Goal: Understand process/instructions: Learn about a topic

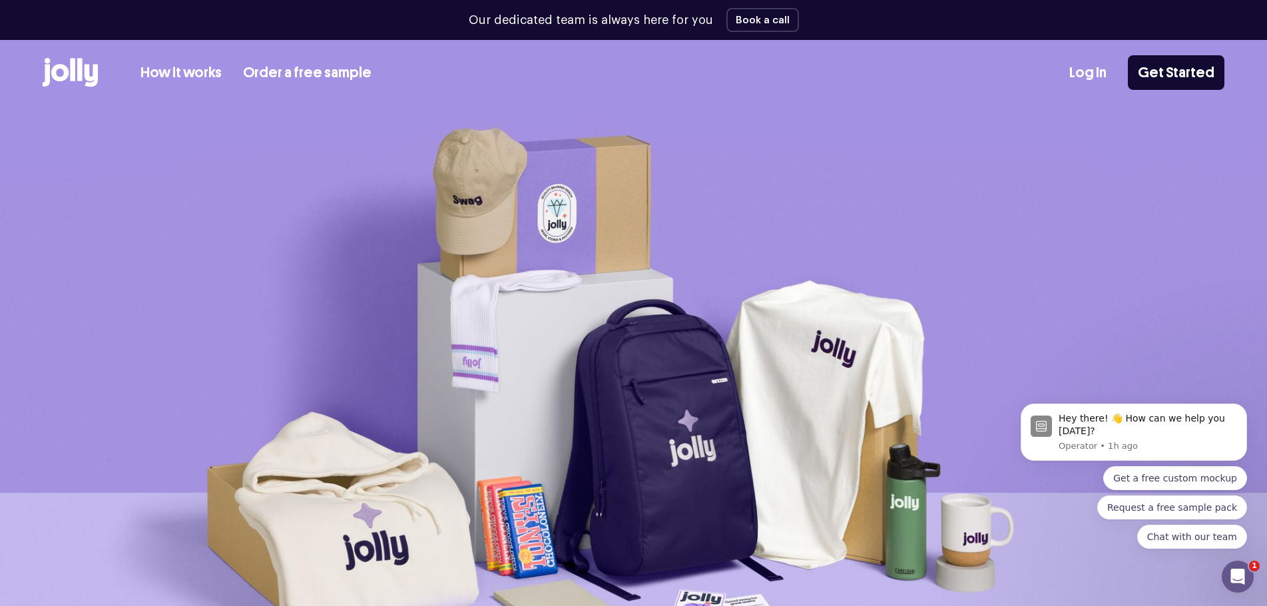
drag, startPoint x: 0, startPoint y: 0, endPoint x: 165, endPoint y: 68, distance: 178.6
click at [165, 68] on link "How it works" at bounding box center [181, 73] width 81 height 22
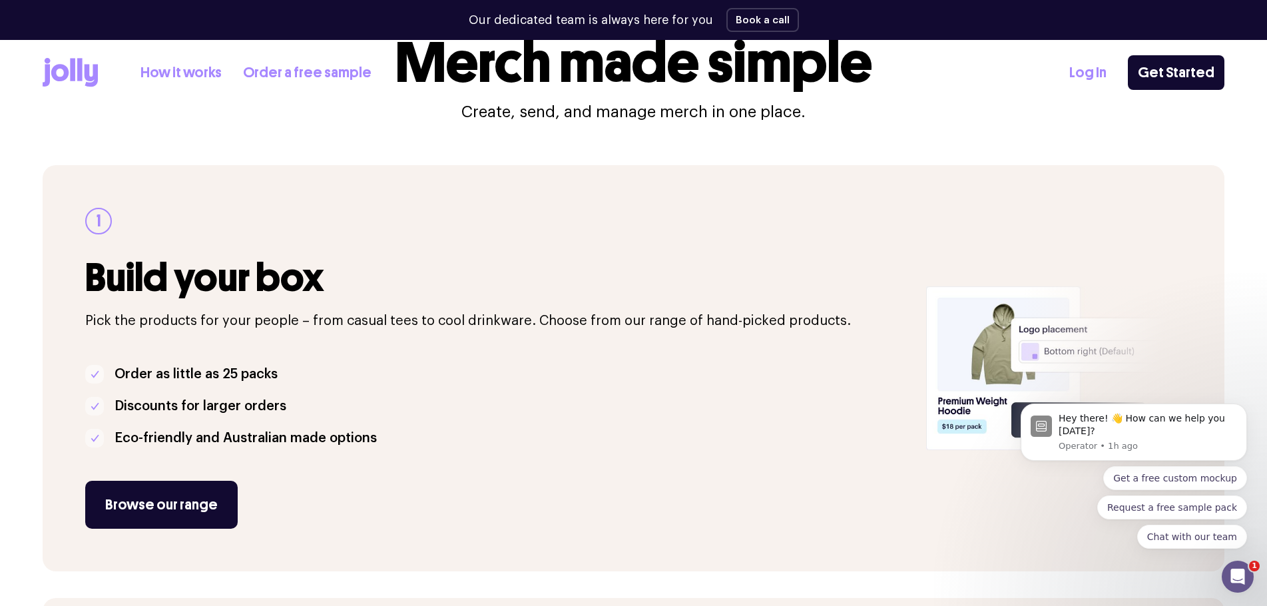
scroll to position [266, 0]
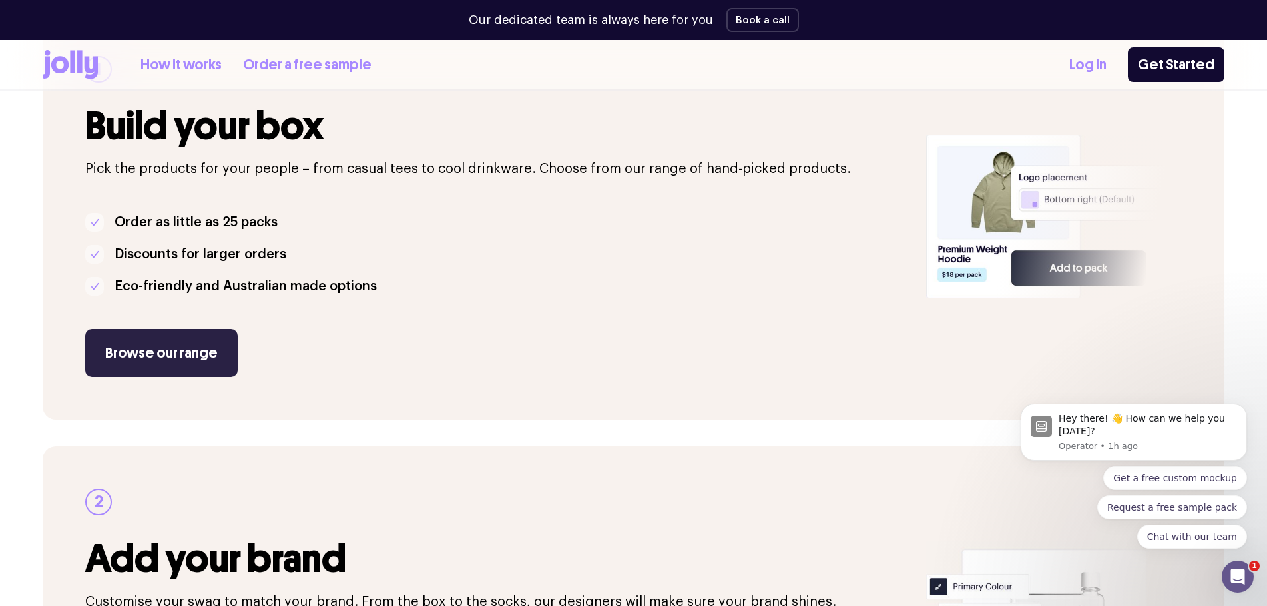
click at [167, 365] on link "Browse our range" at bounding box center [161, 353] width 153 height 48
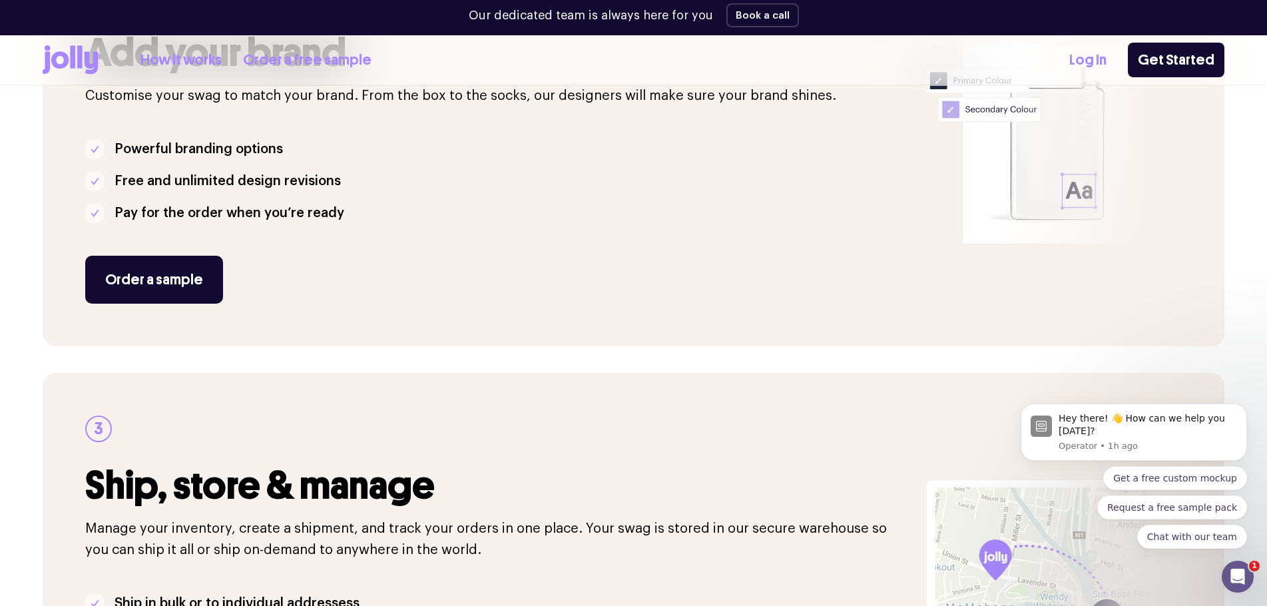
scroll to position [773, 0]
